Goal: Task Accomplishment & Management: Use online tool/utility

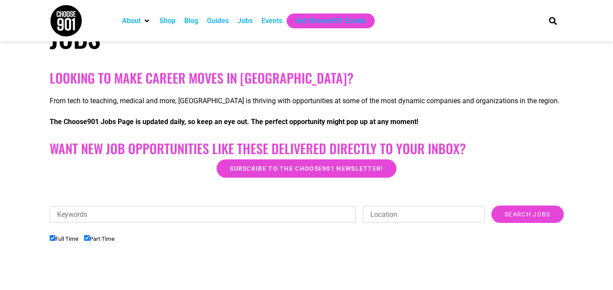
scroll to position [123, 0]
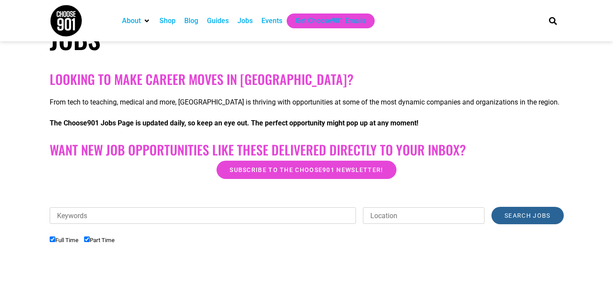
click at [516, 215] on input "Search Jobs" at bounding box center [527, 215] width 72 height 17
click at [394, 216] on input "Location" at bounding box center [424, 215] width 122 height 17
type input "[GEOGRAPHIC_DATA]"
click at [527, 216] on input "Search Jobs" at bounding box center [527, 215] width 72 height 17
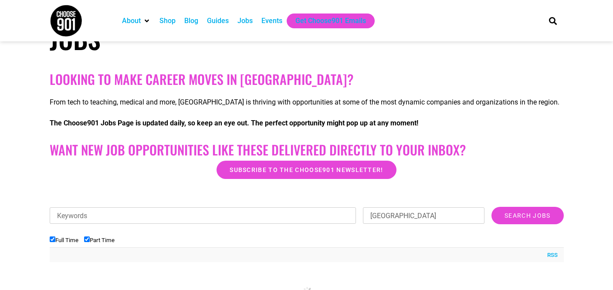
click at [249, 21] on div "Jobs" at bounding box center [244, 21] width 15 height 10
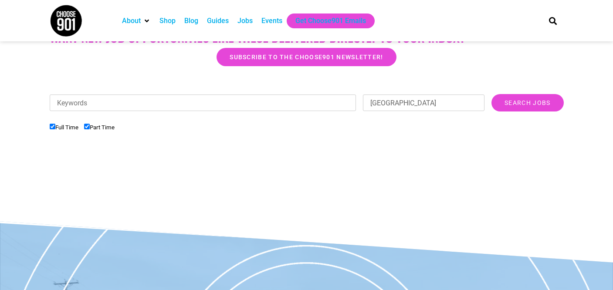
scroll to position [239, 0]
